Goal: Task Accomplishment & Management: Manage account settings

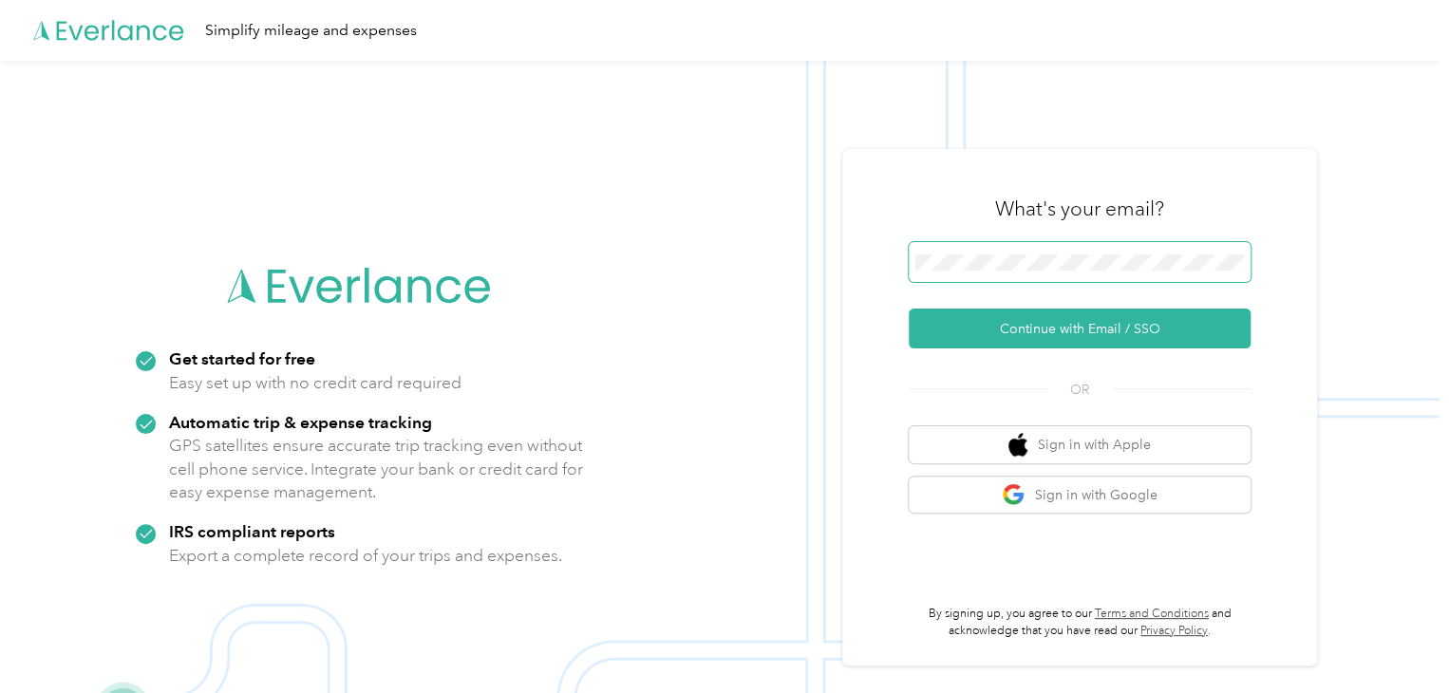
click at [954, 274] on span at bounding box center [1080, 262] width 342 height 40
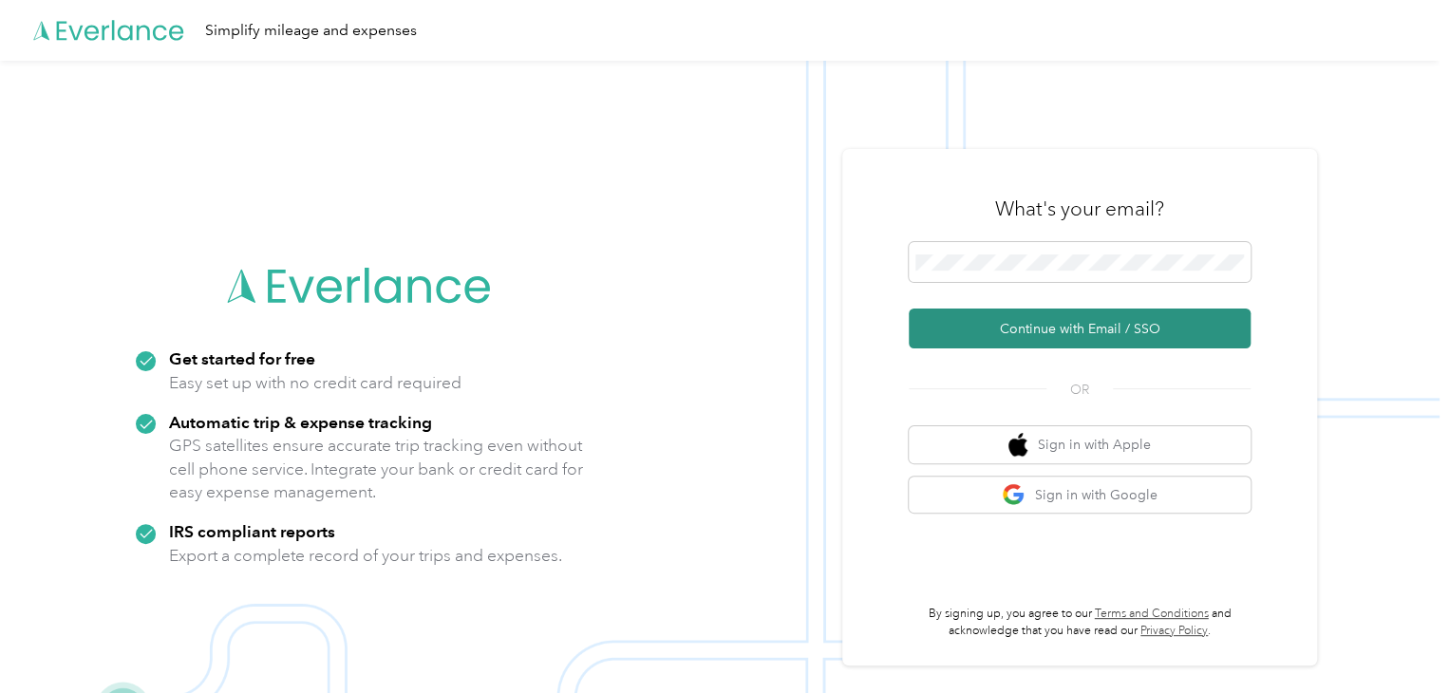
click at [1018, 324] on button "Continue with Email / SSO" at bounding box center [1080, 329] width 342 height 40
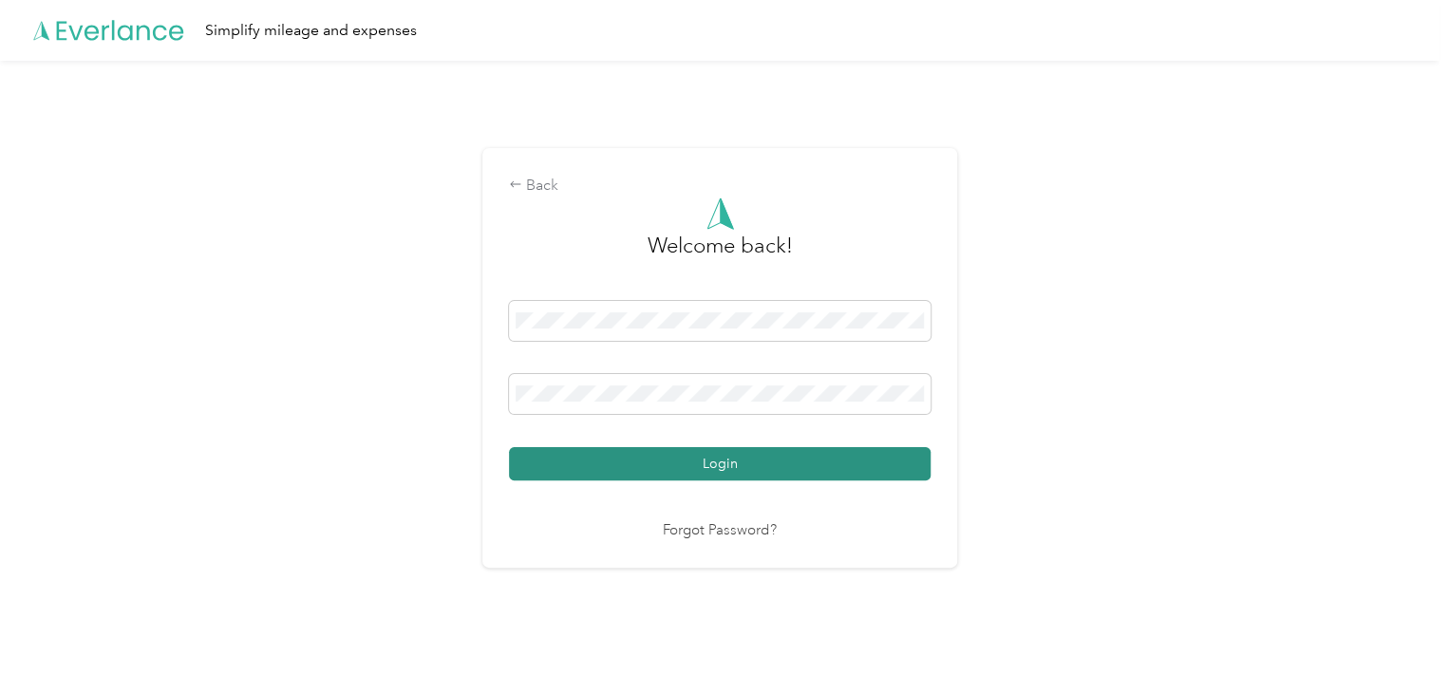
click at [654, 458] on button "Login" at bounding box center [720, 463] width 422 height 33
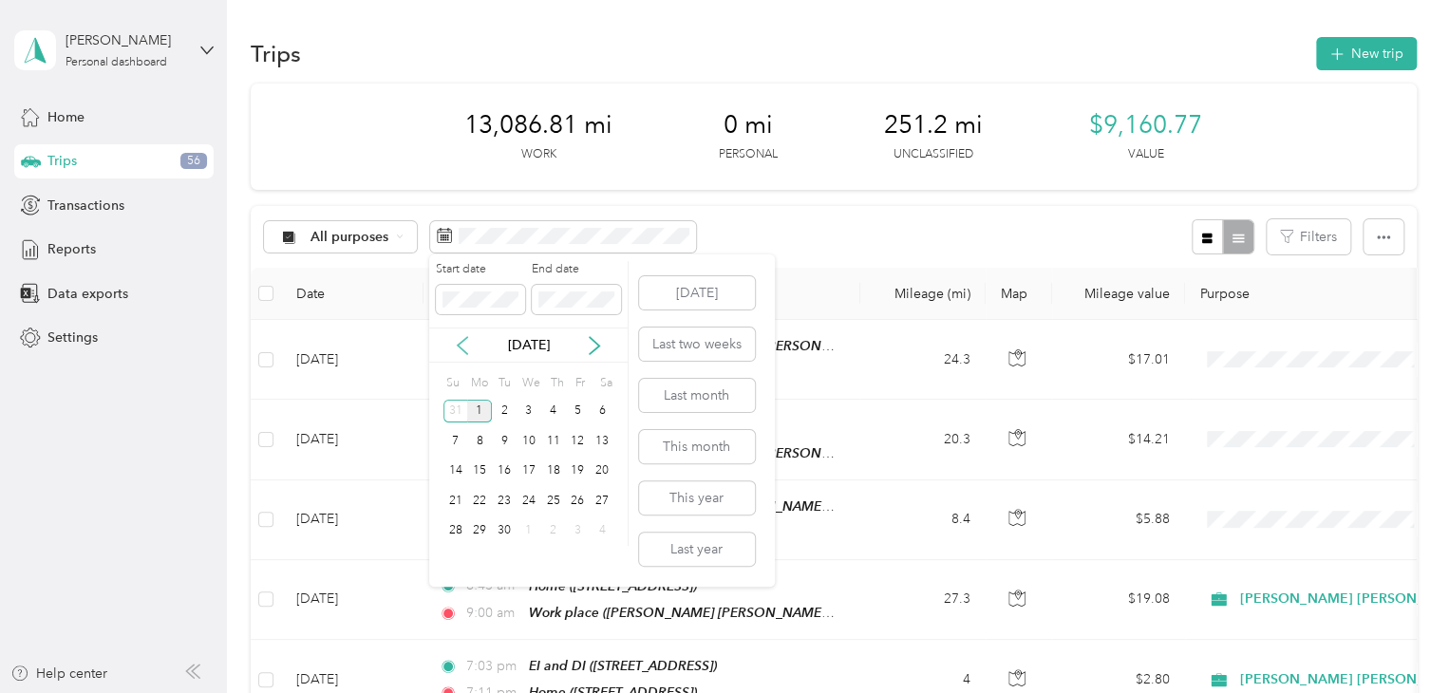
click at [458, 343] on icon at bounding box center [462, 345] width 19 height 19
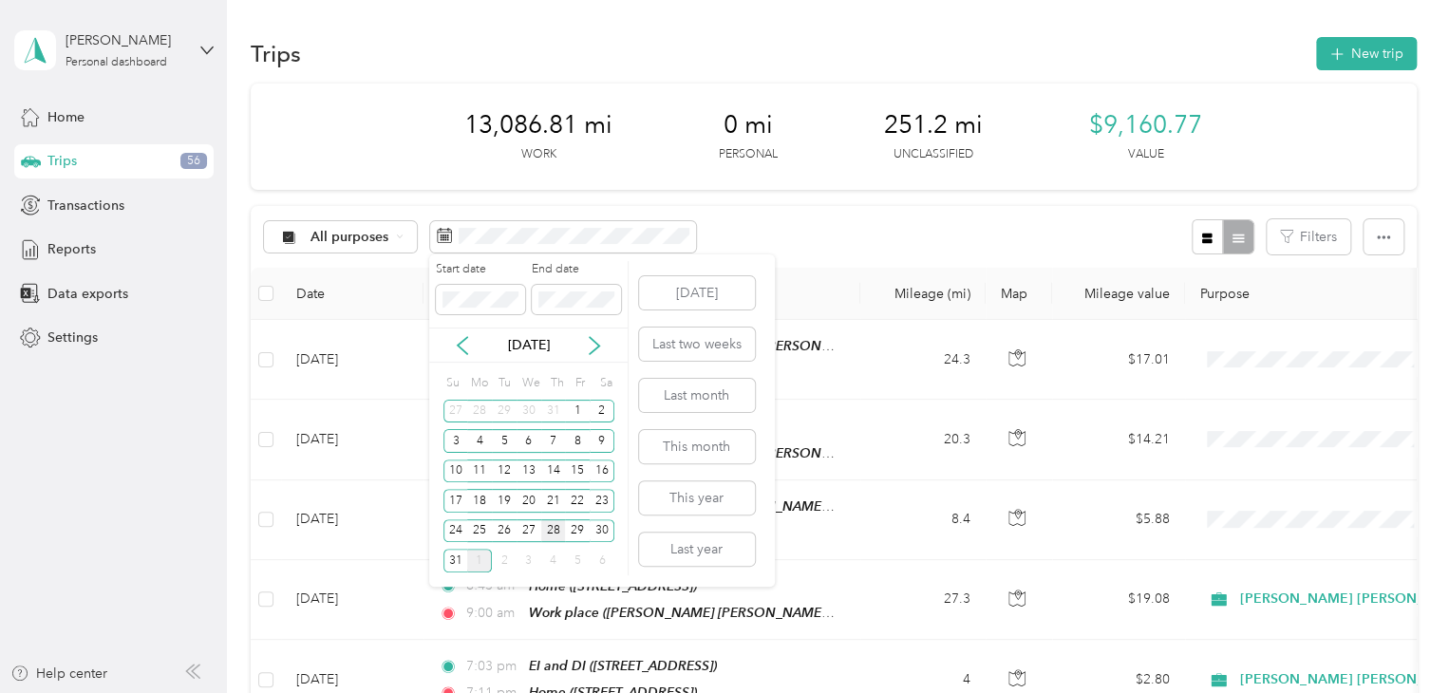
click at [552, 527] on div "28" at bounding box center [553, 532] width 25 height 24
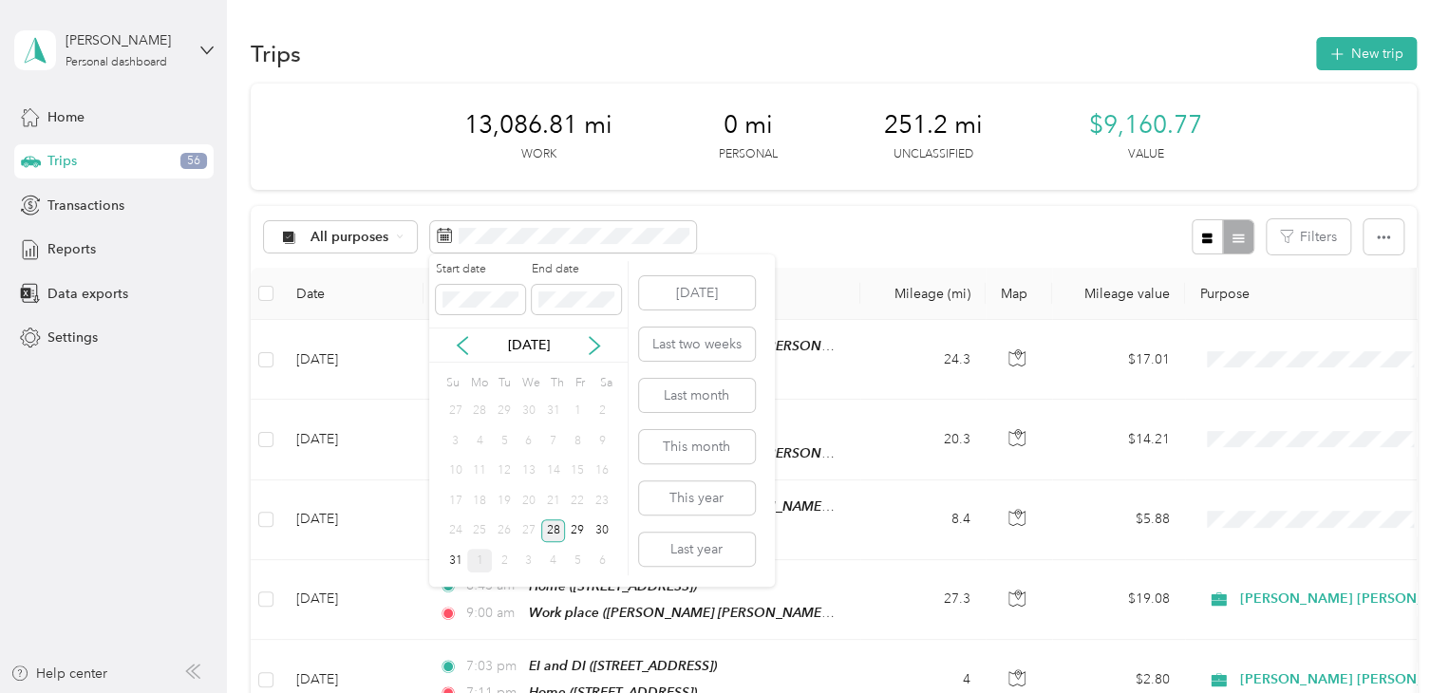
click at [552, 527] on div "28" at bounding box center [553, 532] width 25 height 24
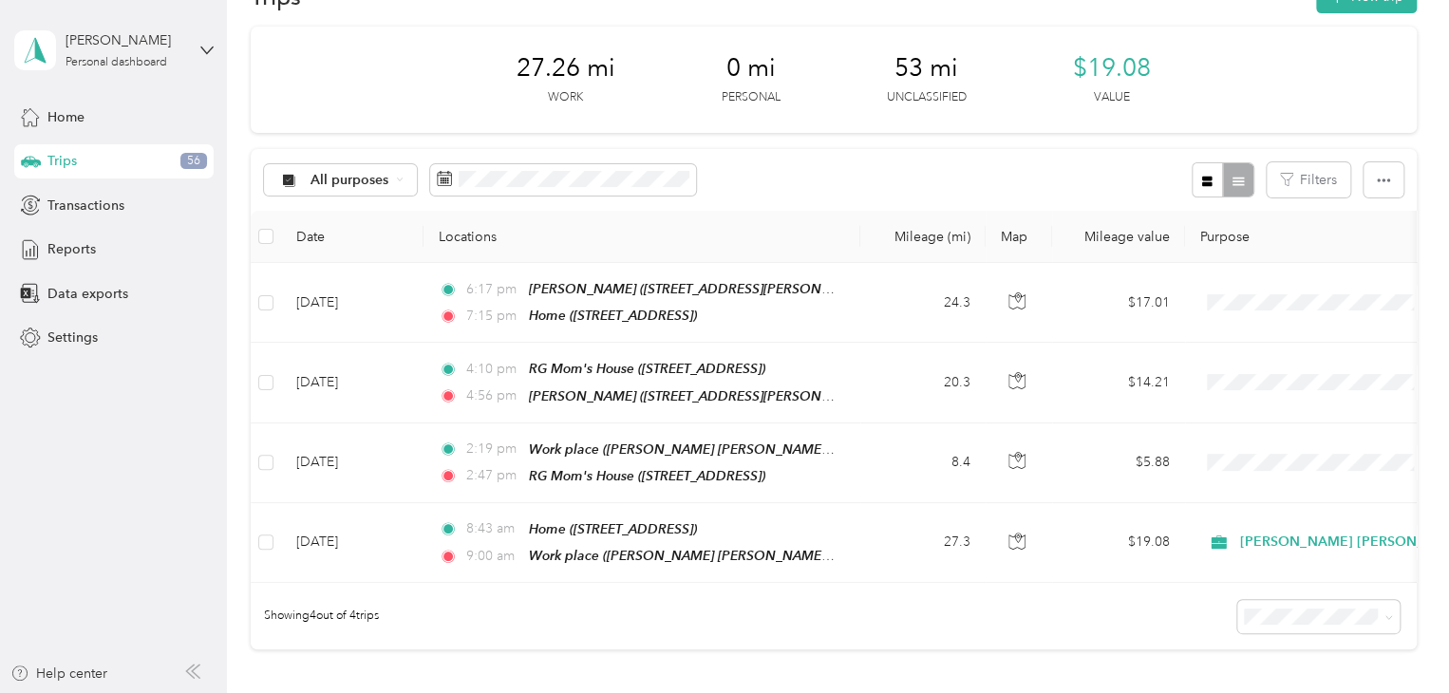
scroll to position [61, 0]
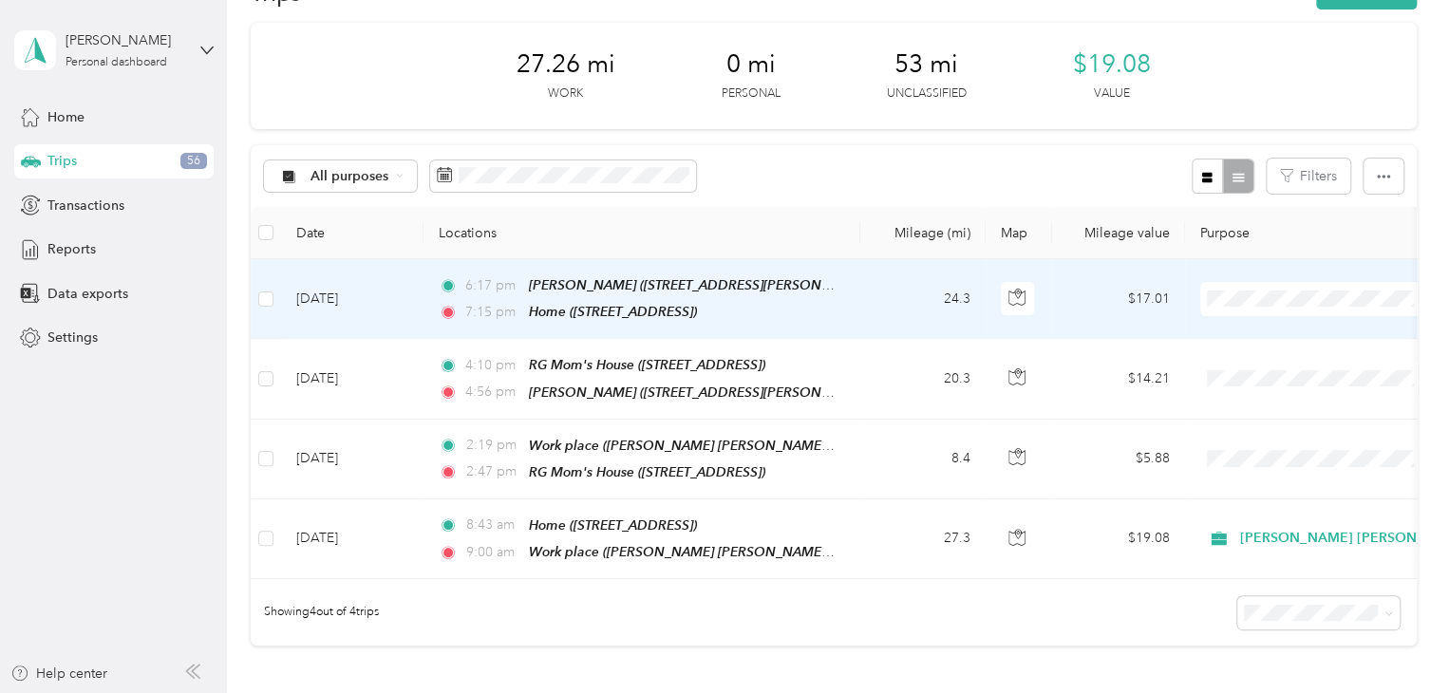
click at [1262, 321] on li "[PERSON_NAME] [PERSON_NAME] Family Agency" at bounding box center [1392, 332] width 383 height 33
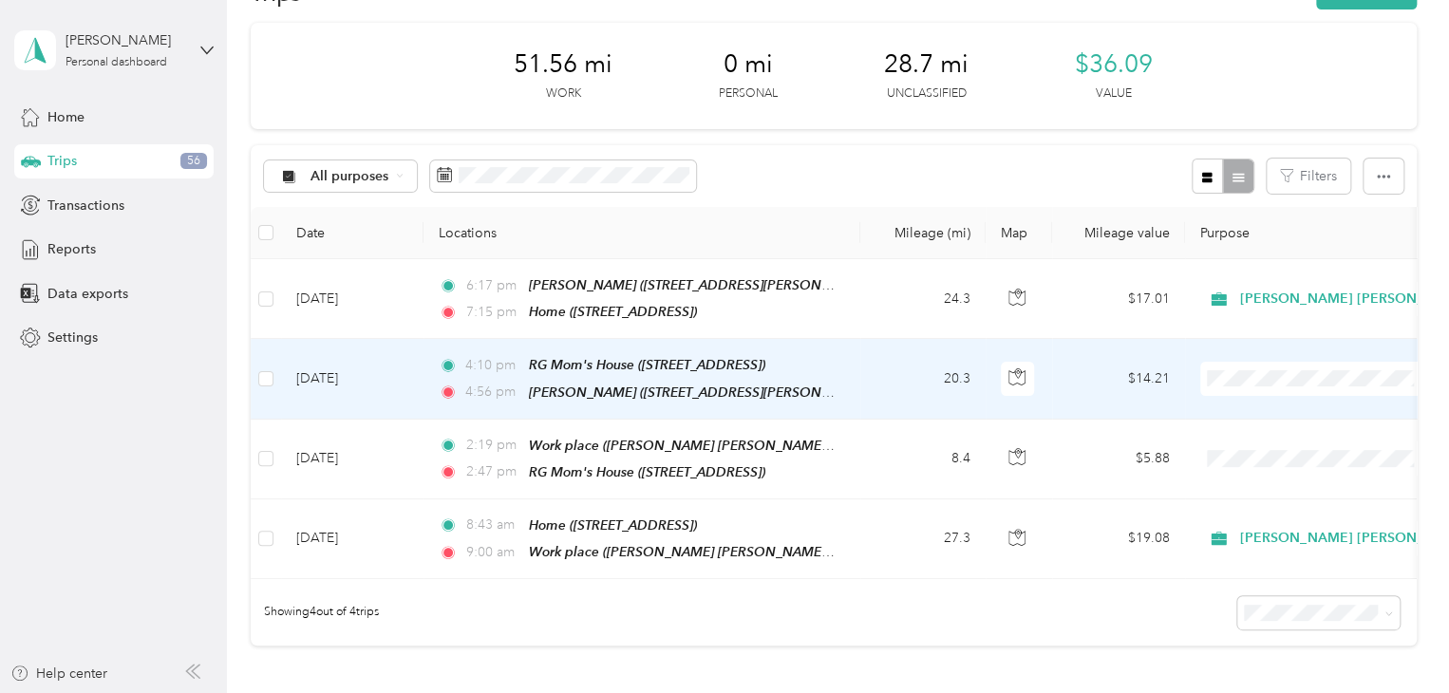
click at [1280, 408] on span "[PERSON_NAME] [PERSON_NAME] Family Agency" at bounding box center [1408, 411] width 322 height 20
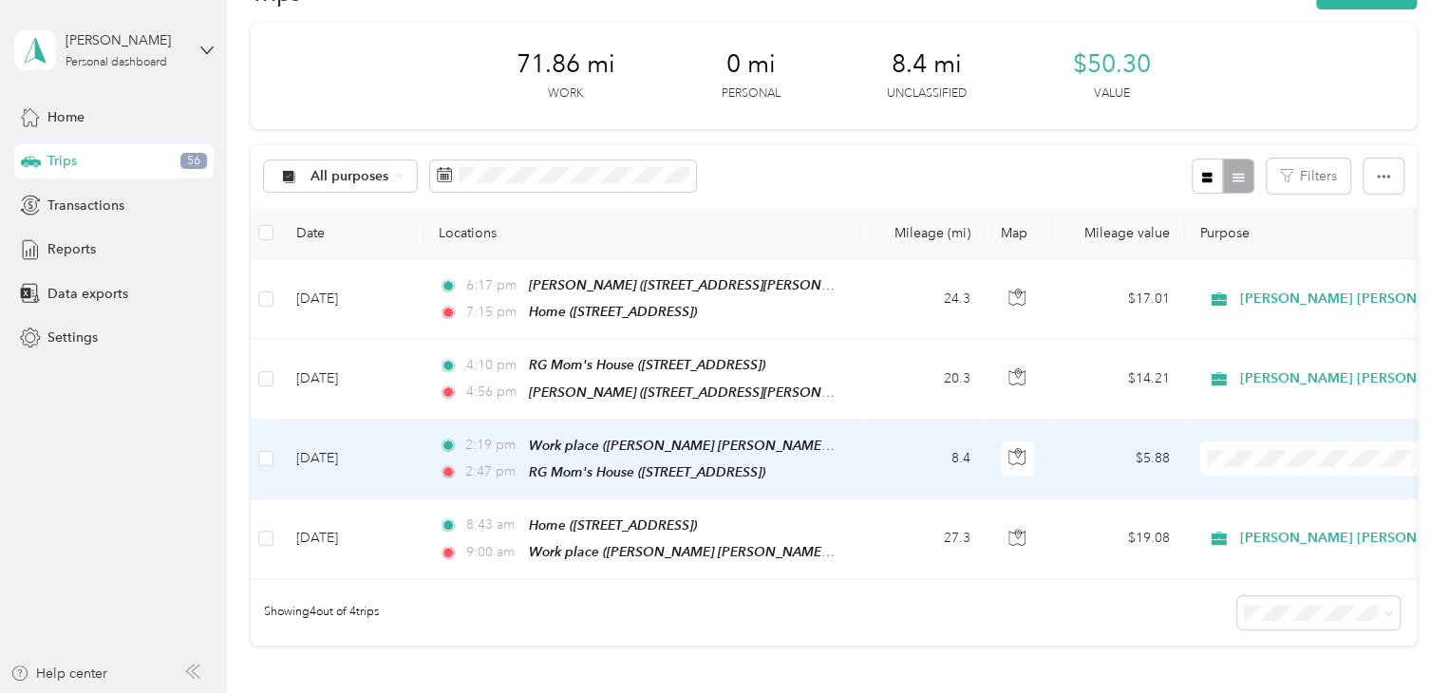
click at [1273, 484] on span "[PERSON_NAME] [PERSON_NAME] Family Agency" at bounding box center [1408, 489] width 322 height 20
